Goal: Find specific page/section: Find specific page/section

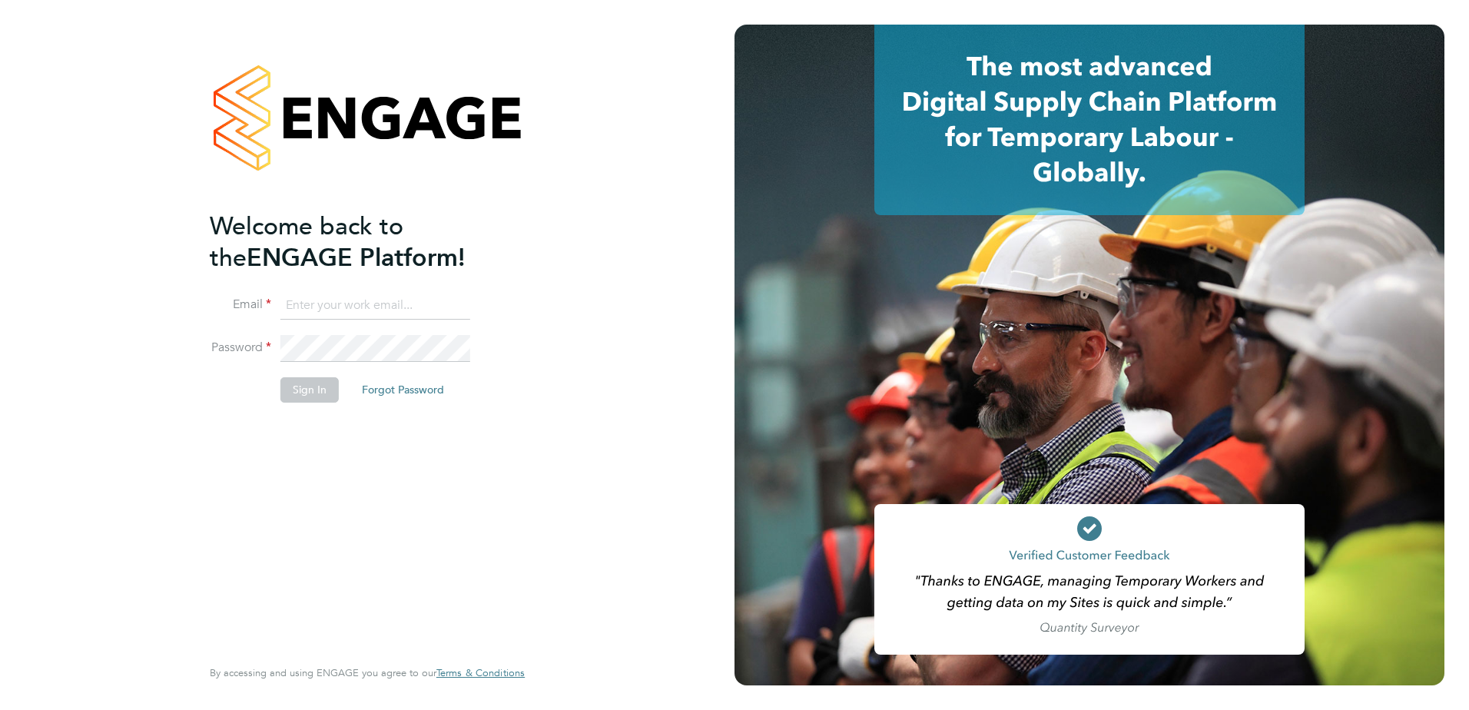
type input "[PERSON_NAME][EMAIL_ADDRESS][DOMAIN_NAME]"
click at [309, 375] on li "Password" at bounding box center [360, 356] width 300 height 43
click at [311, 386] on button "Sign In" at bounding box center [309, 389] width 58 height 25
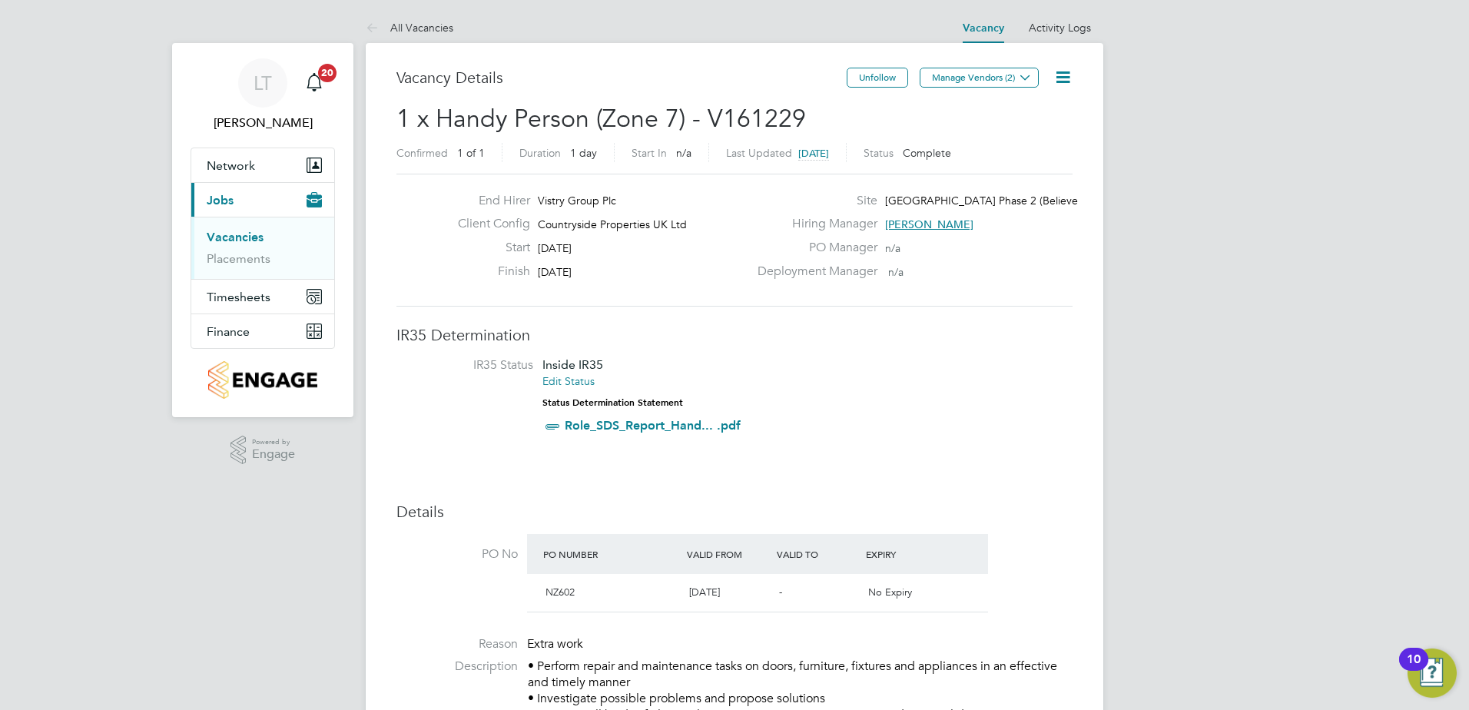
click at [247, 240] on link "Vacancies" at bounding box center [235, 237] width 57 height 15
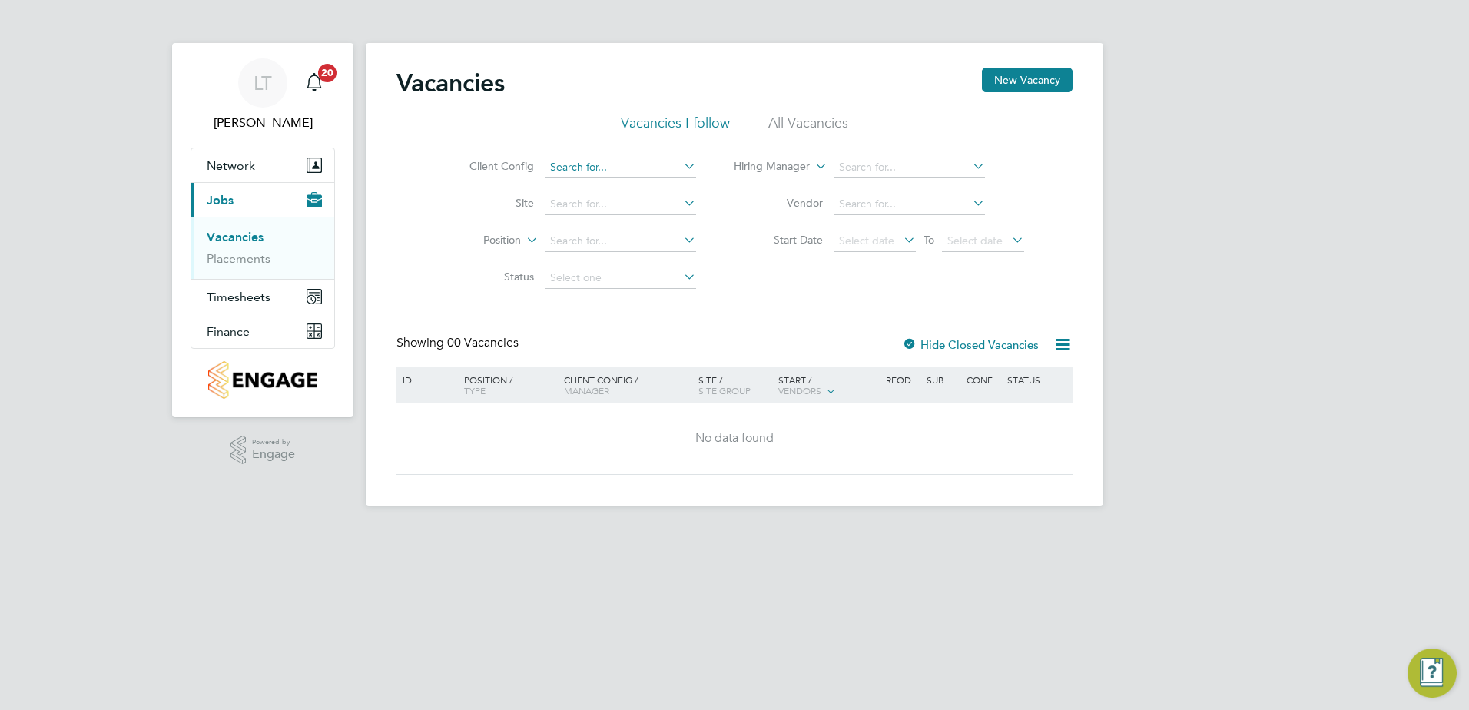
click at [623, 177] on div "Vacancies New Vacancy Vacancies I follow All Vacancies Client Config Site Posit…" at bounding box center [735, 274] width 738 height 463
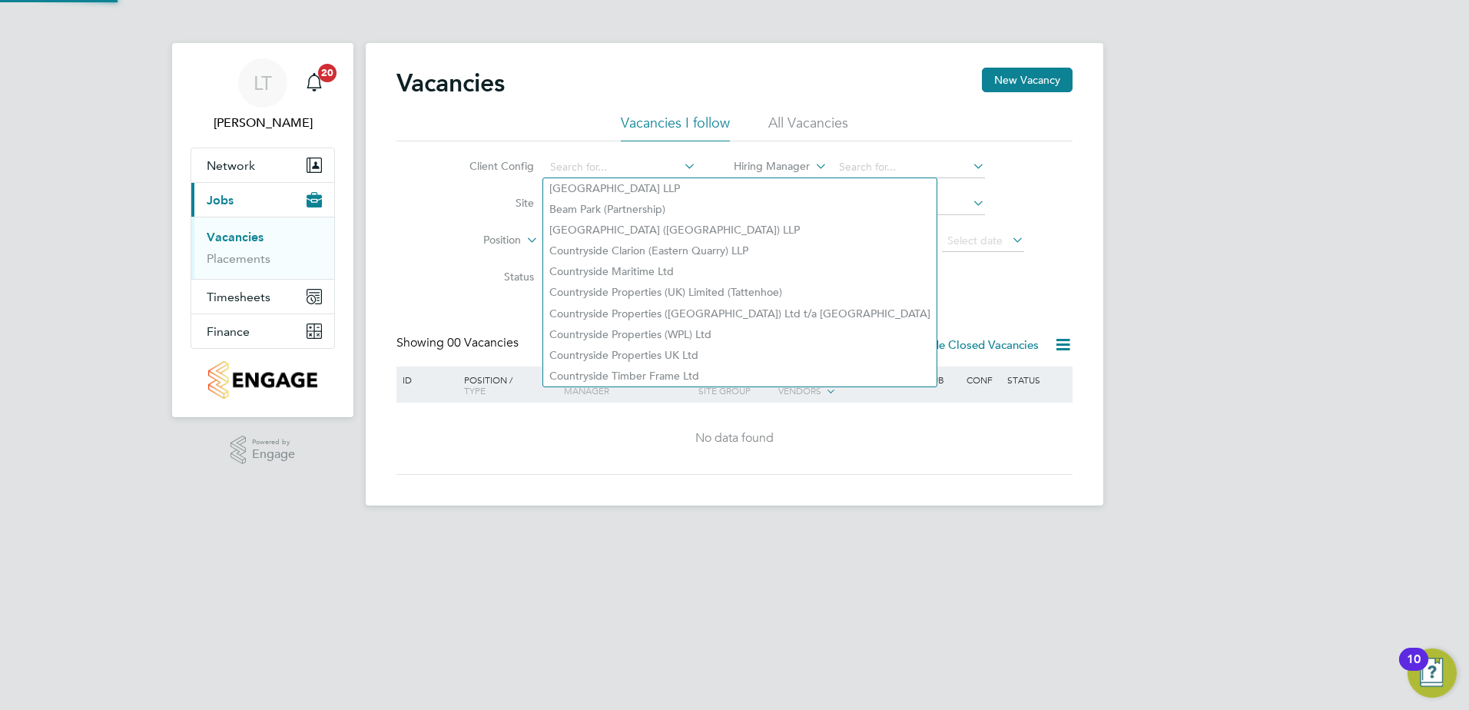
click at [447, 194] on li "Site" at bounding box center [571, 204] width 289 height 37
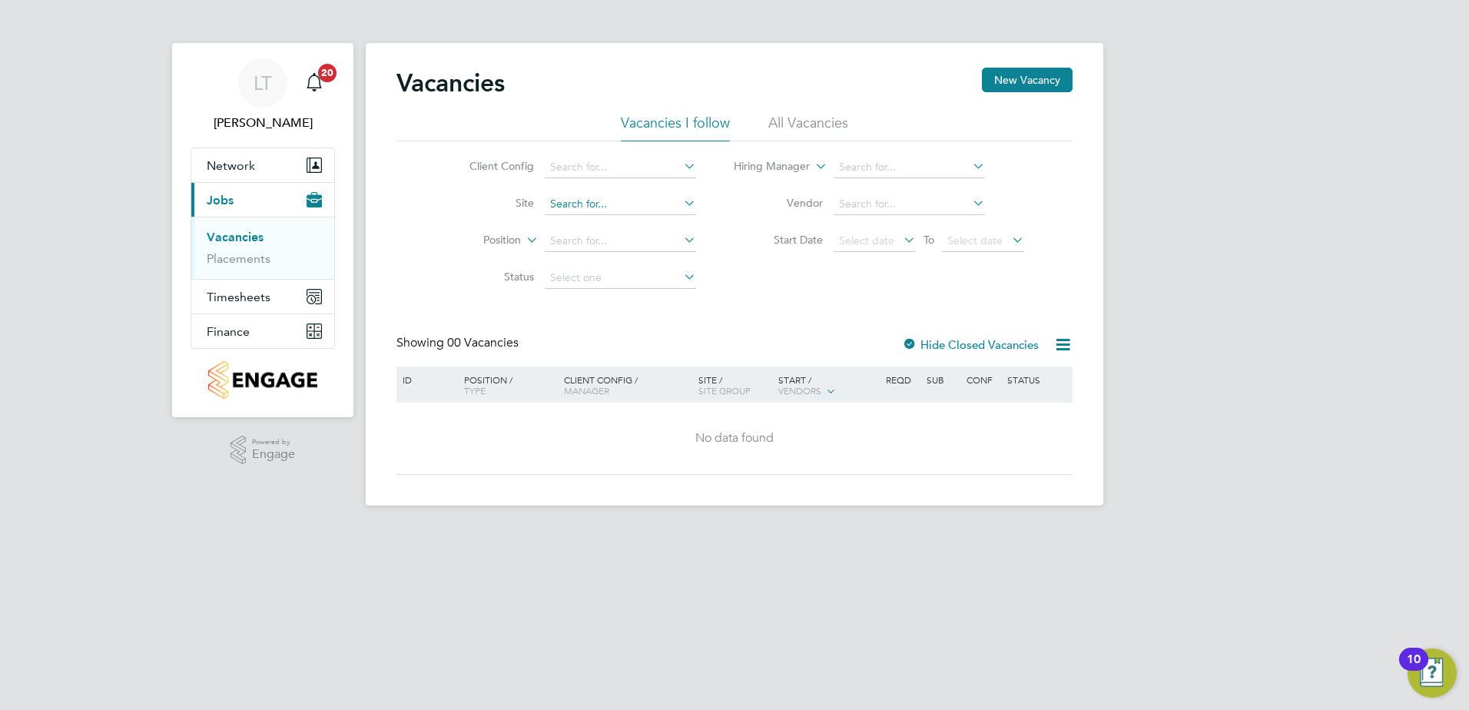
click at [577, 205] on input at bounding box center [620, 205] width 151 height 22
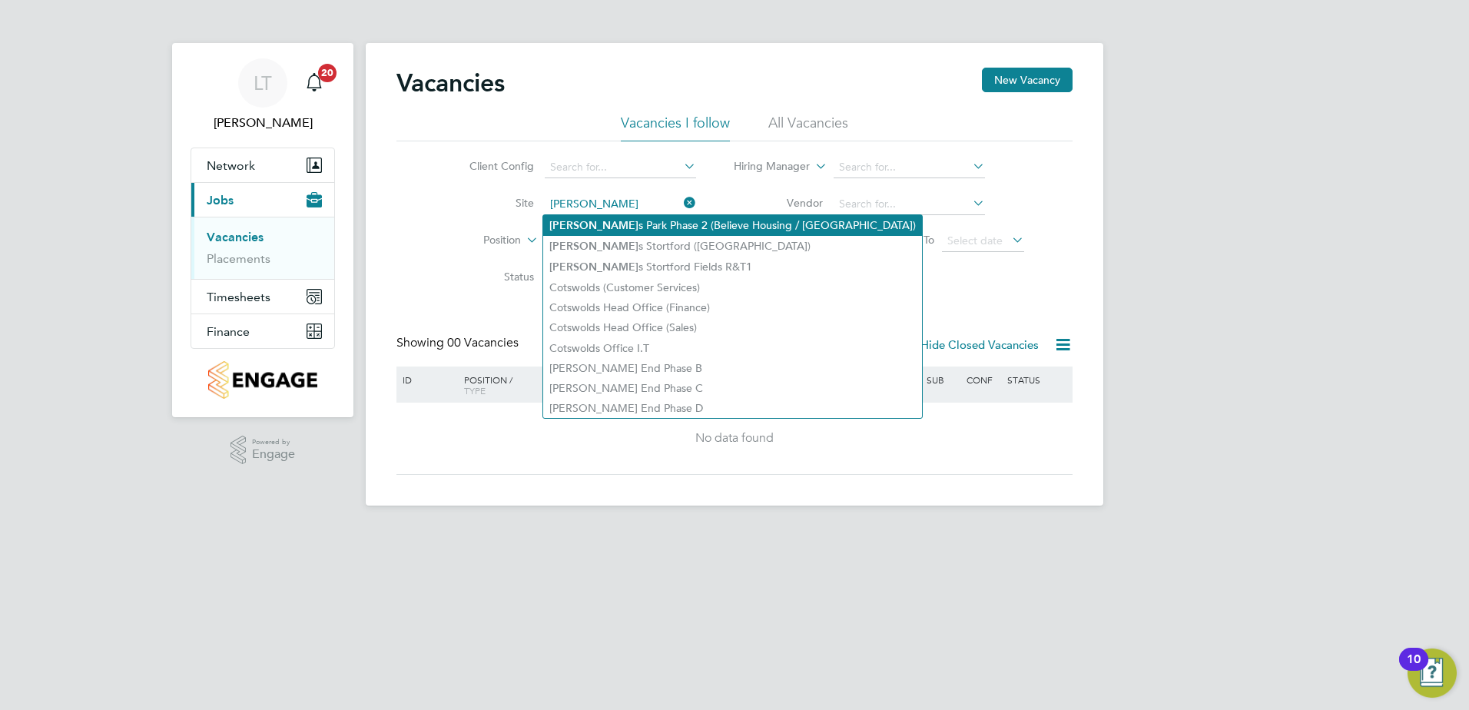
type input "[GEOGRAPHIC_DATA] Phase 2 (Believe Housing / [GEOGRAPHIC_DATA])"
